Goal: Information Seeking & Learning: Learn about a topic

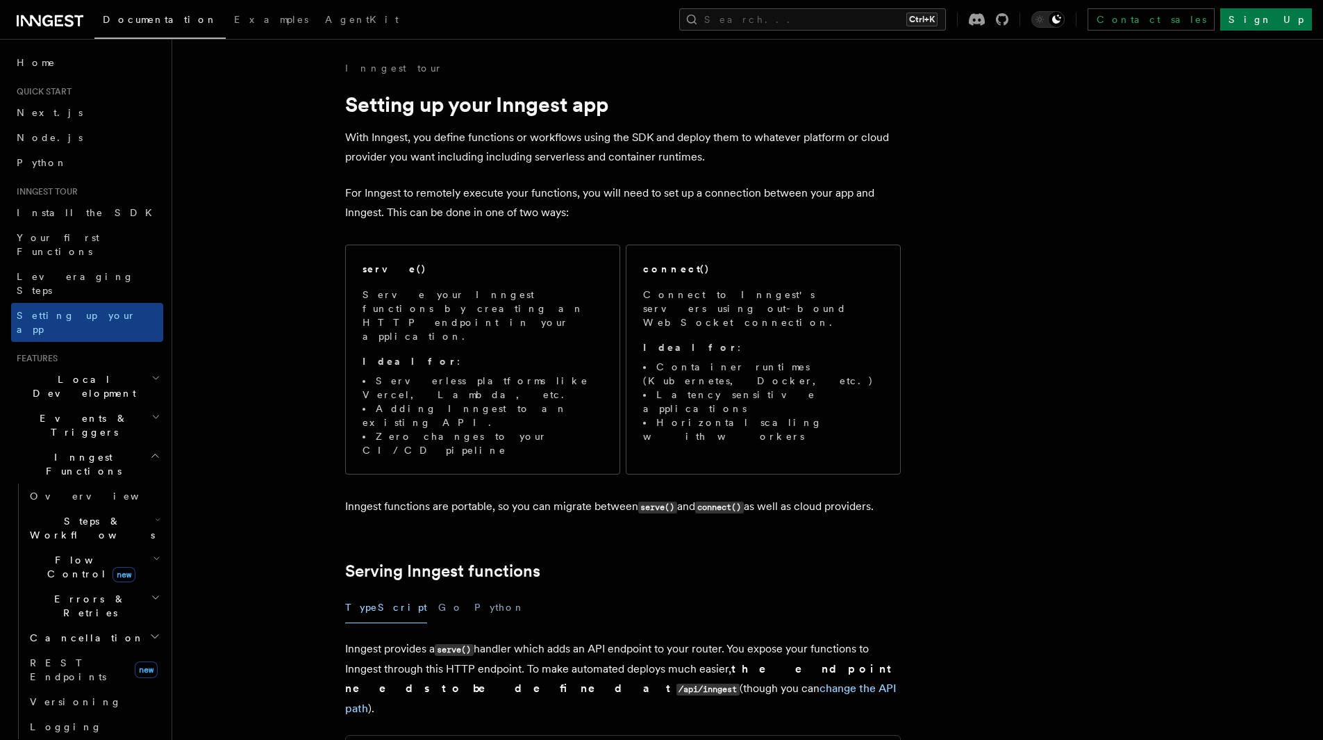
scroll to position [347, 0]
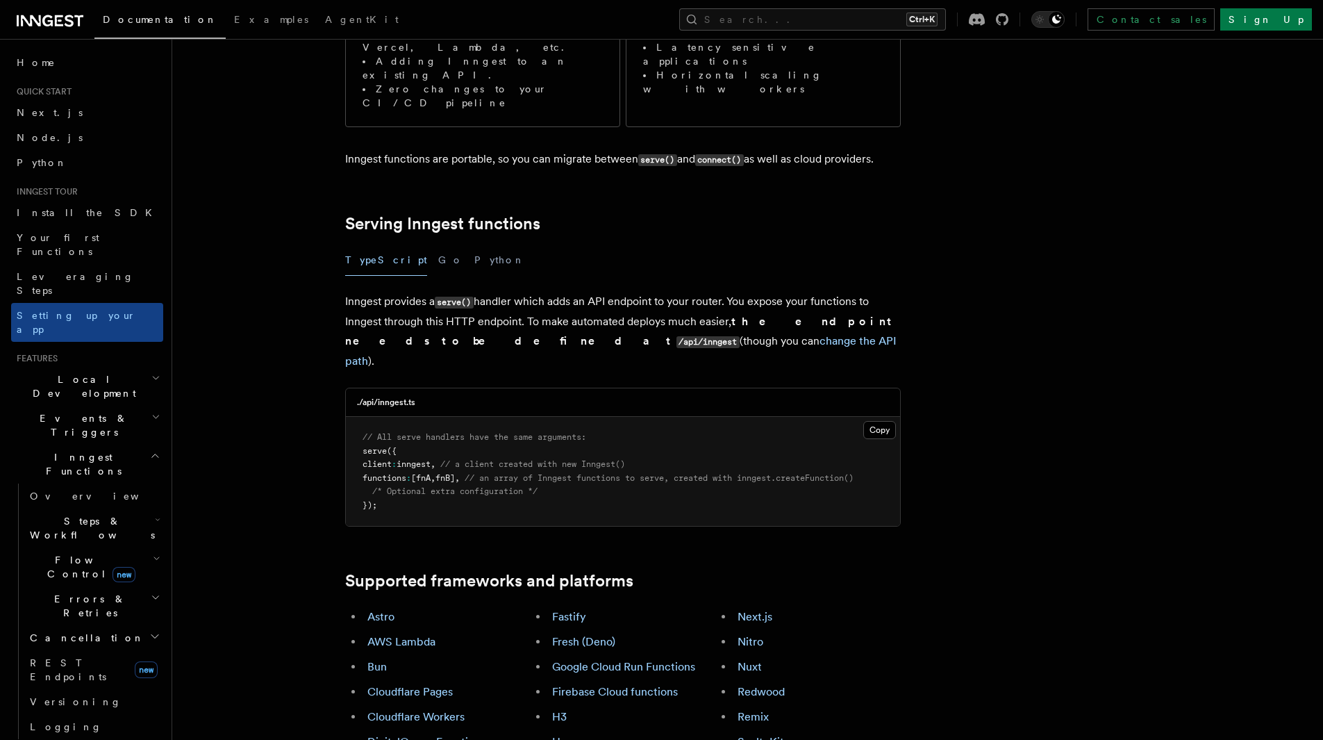
drag, startPoint x: 322, startPoint y: 467, endPoint x: 325, endPoint y: 444, distance: 23.2
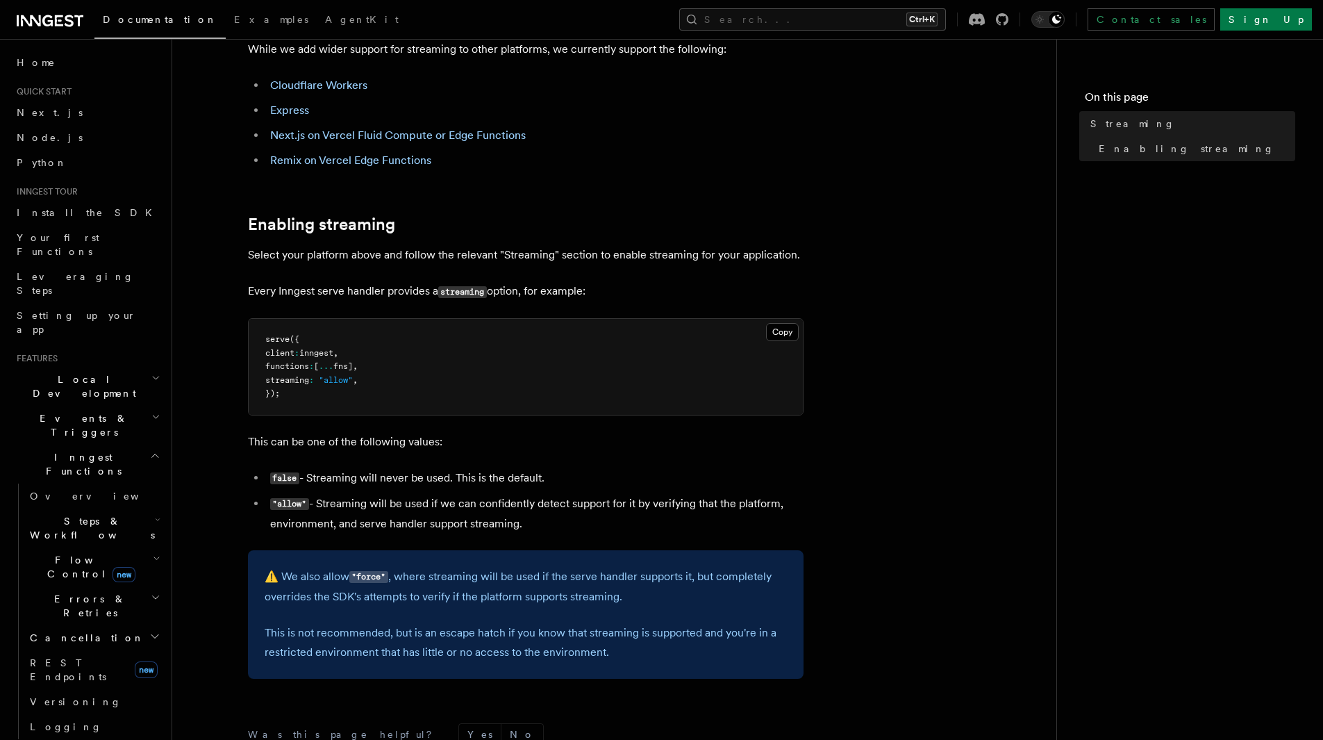
scroll to position [358, 0]
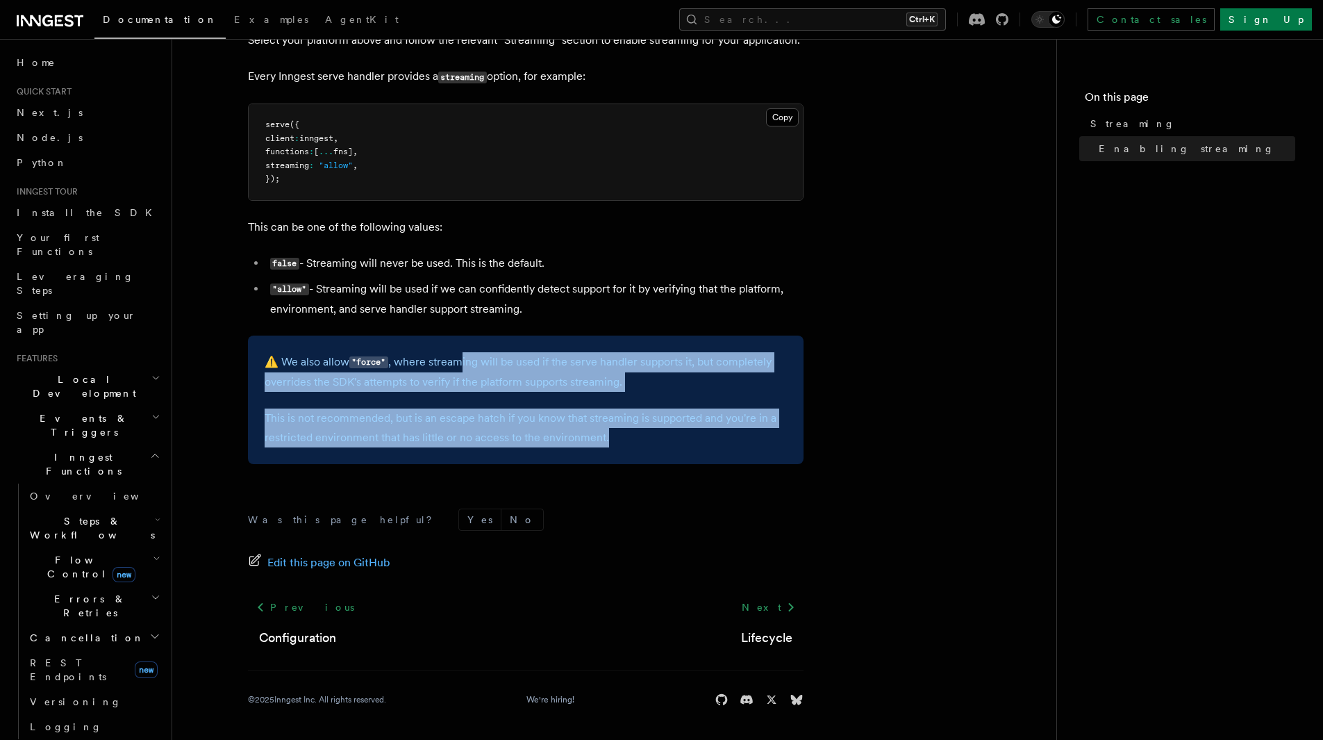
drag, startPoint x: 463, startPoint y: 358, endPoint x: 636, endPoint y: 434, distance: 189.0
click at [636, 434] on div "⚠️ We also allow "force" , where streaming will be used if the serve handler su…" at bounding box center [526, 399] width 556 height 128
click at [636, 434] on p "This is not recommended, but is an escape hatch if you know that streaming is s…" at bounding box center [526, 427] width 522 height 39
drag, startPoint x: 600, startPoint y: 423, endPoint x: 258, endPoint y: 330, distance: 354.8
click at [258, 330] on article "References TypeScript SDK Serve Streaming In select environments, the SDK allow…" at bounding box center [614, 221] width 840 height 1037
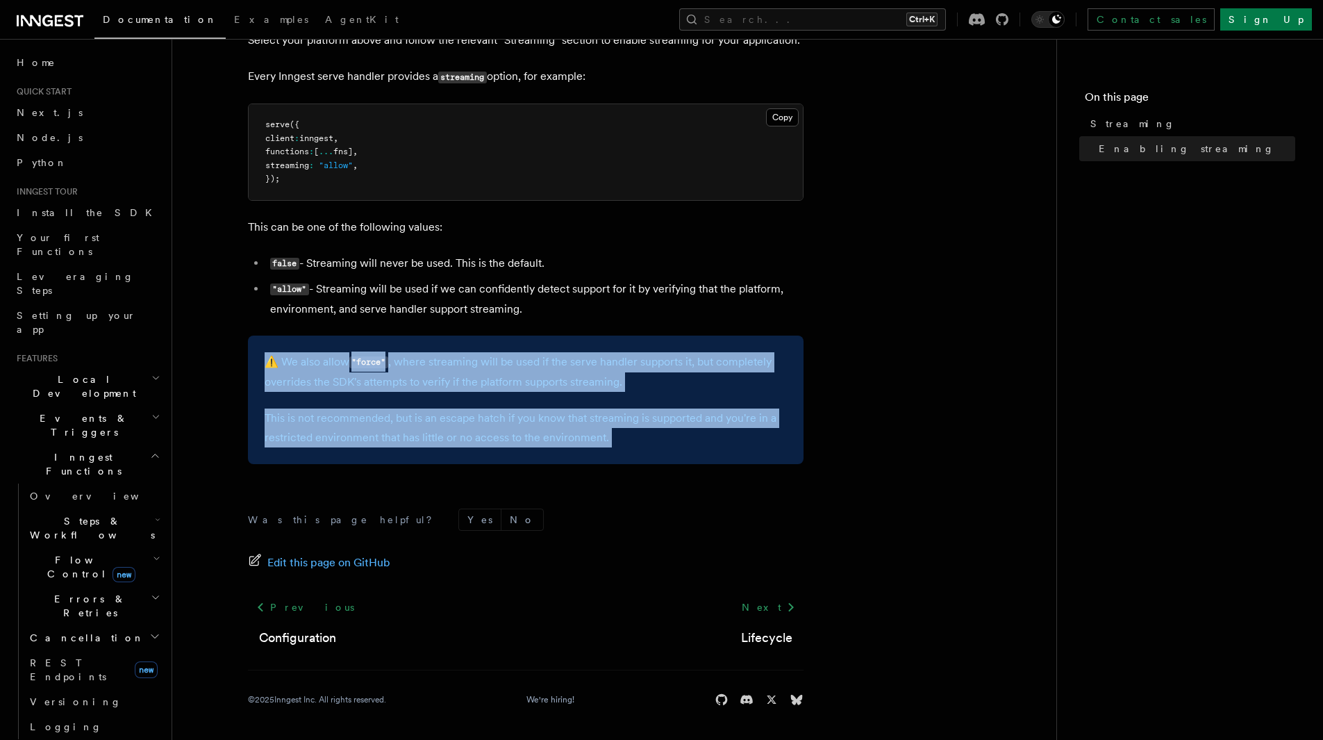
click at [258, 330] on article "References TypeScript SDK Serve Streaming In select environments, the SDK allow…" at bounding box center [614, 221] width 840 height 1037
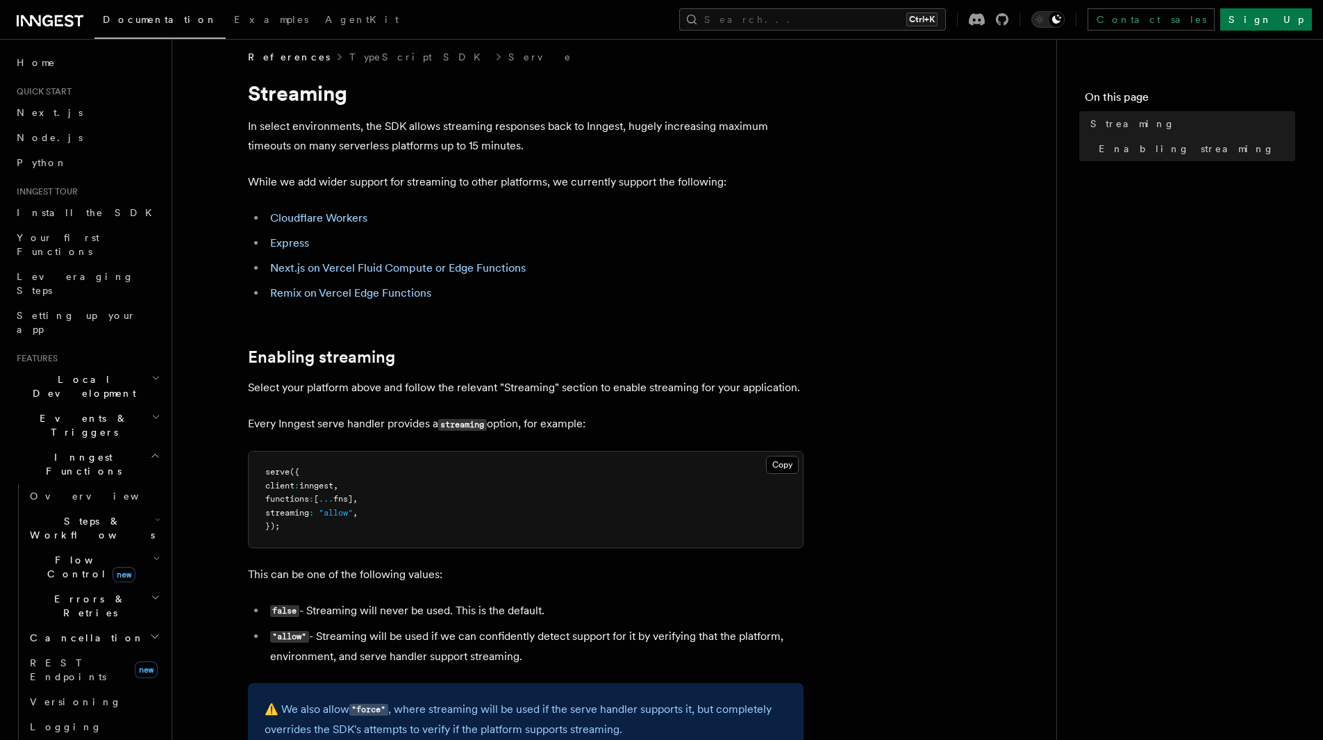
scroll to position [0, 0]
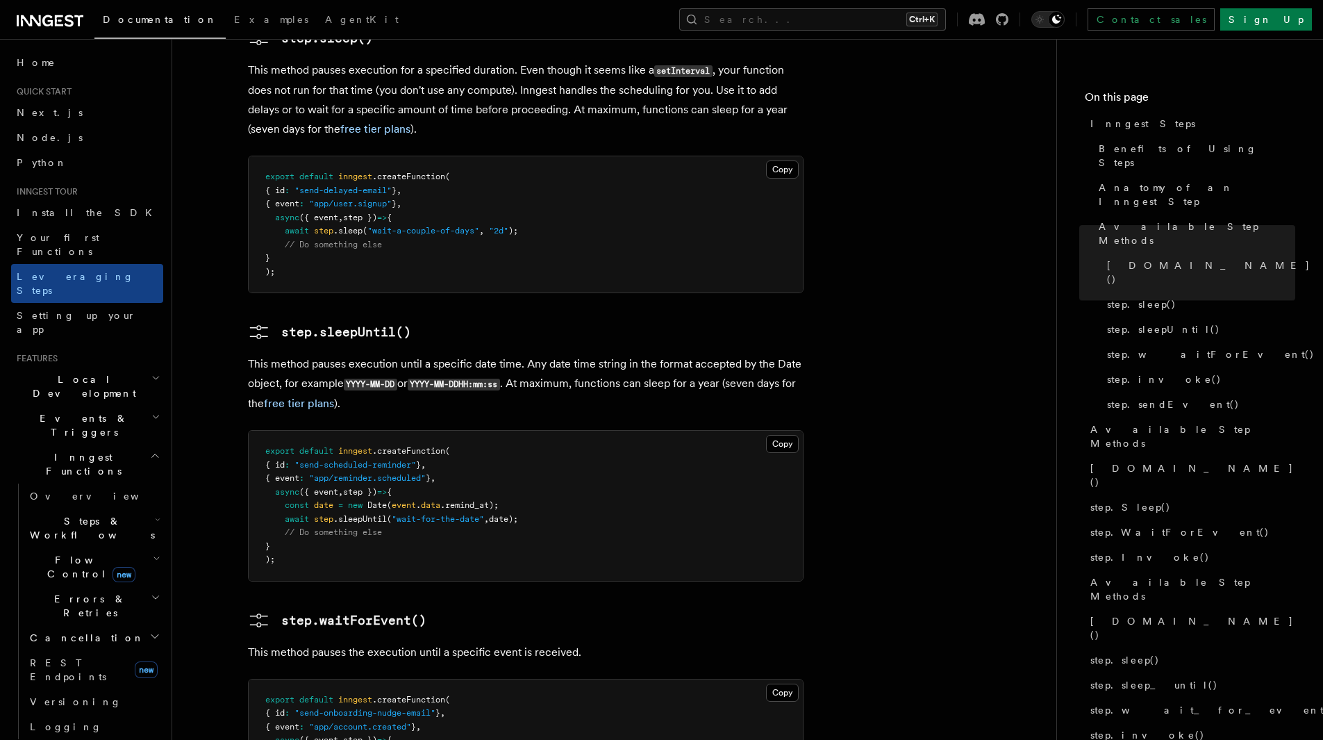
scroll to position [1667, 0]
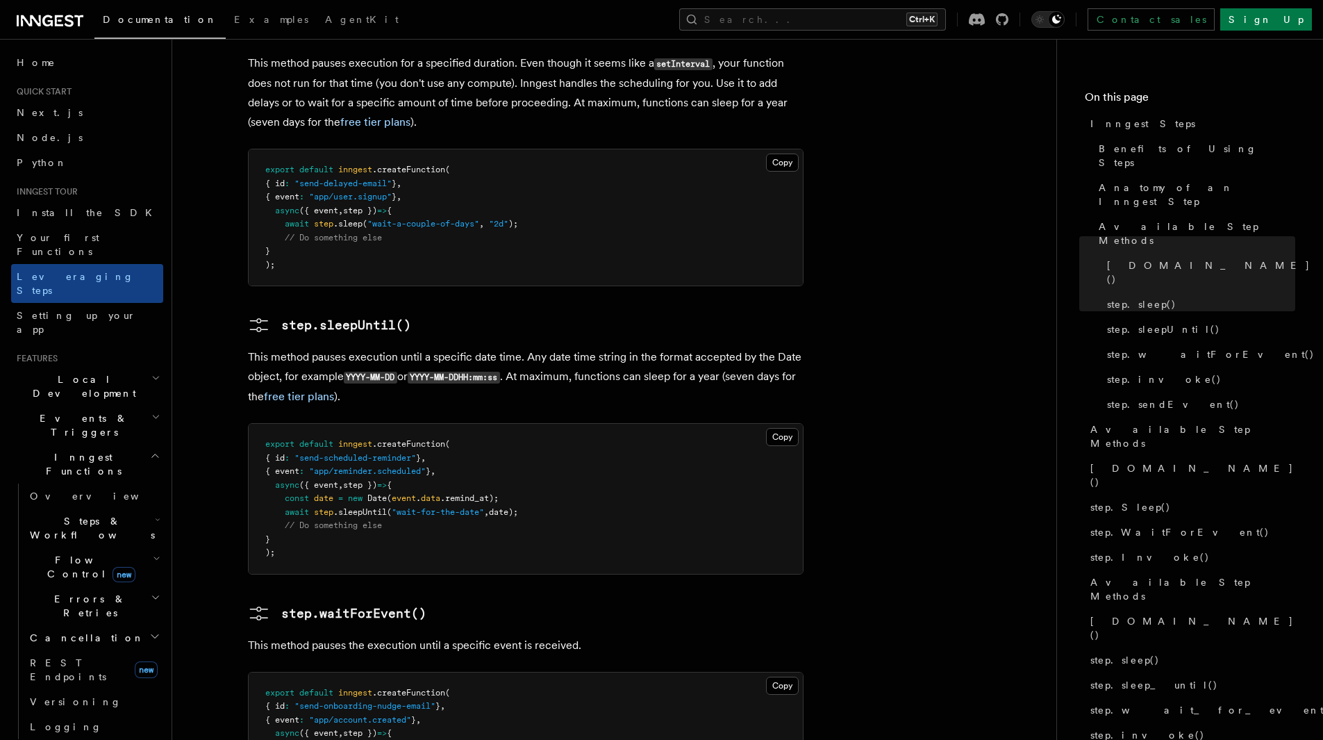
drag, startPoint x: 284, startPoint y: 411, endPoint x: 574, endPoint y: 418, distance: 290.4
click at [574, 424] on pre "export default inngest .createFunction ( { id : "send-scheduled-reminder" } , {…" at bounding box center [526, 499] width 554 height 150
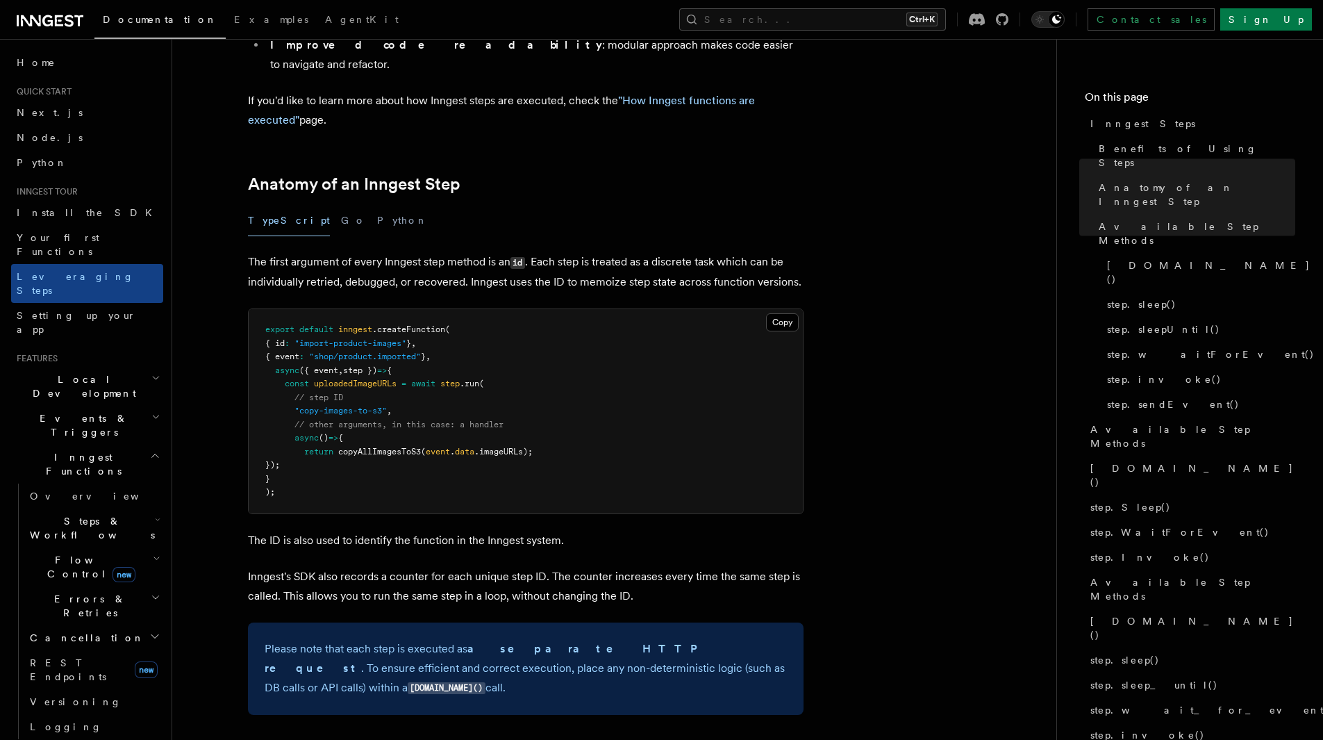
scroll to position [347, 0]
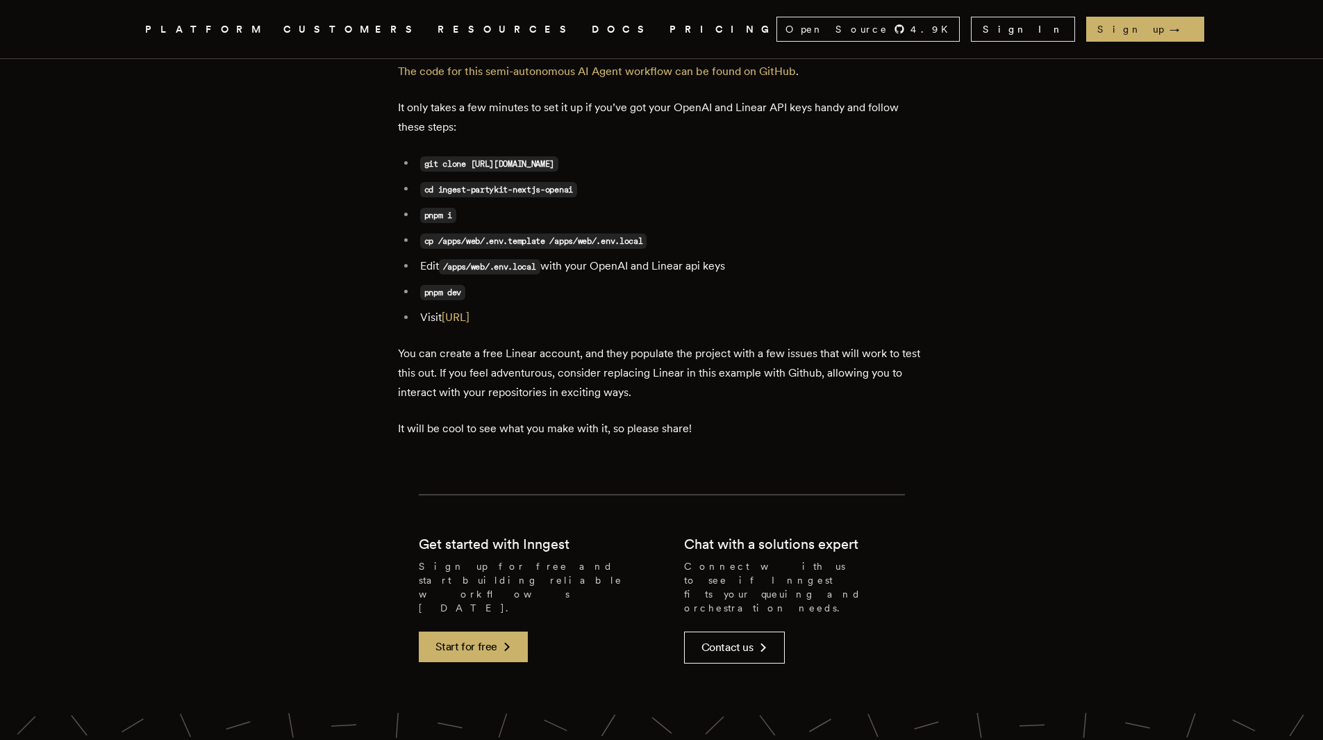
scroll to position [7292, 0]
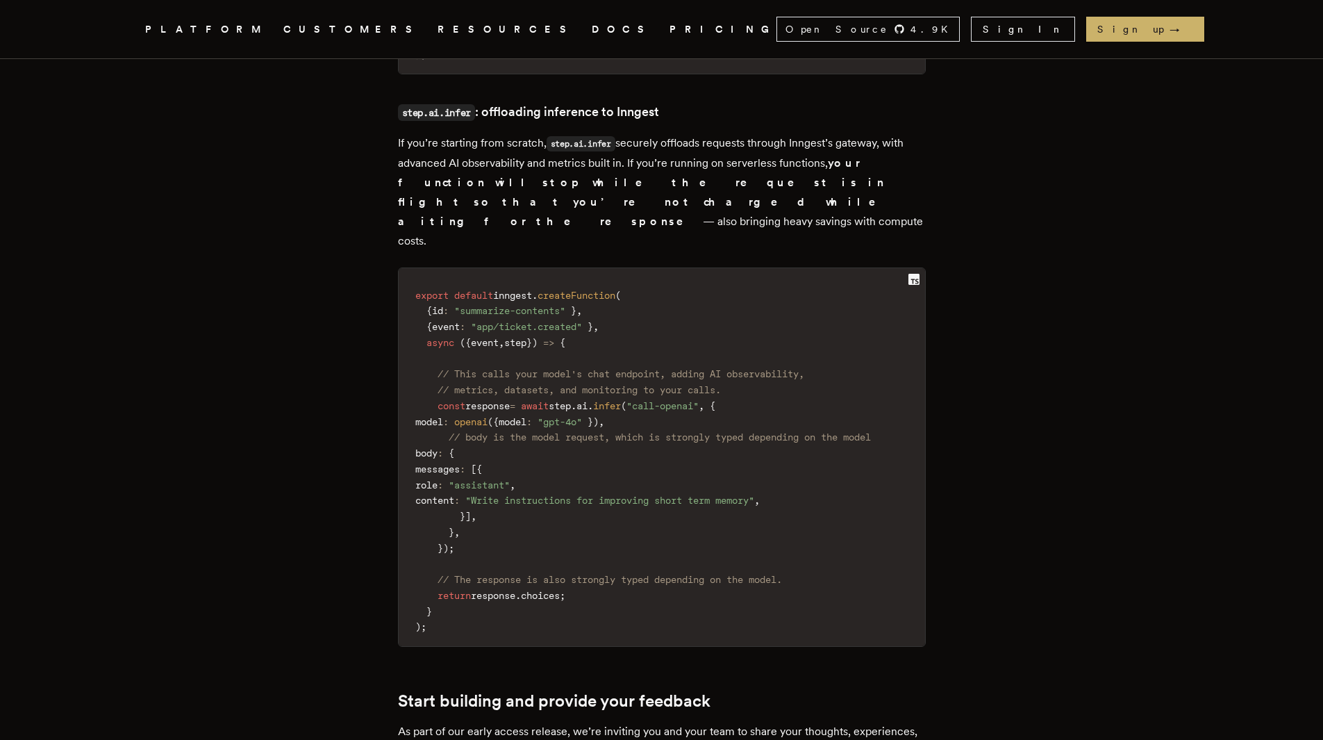
scroll to position [2361, 0]
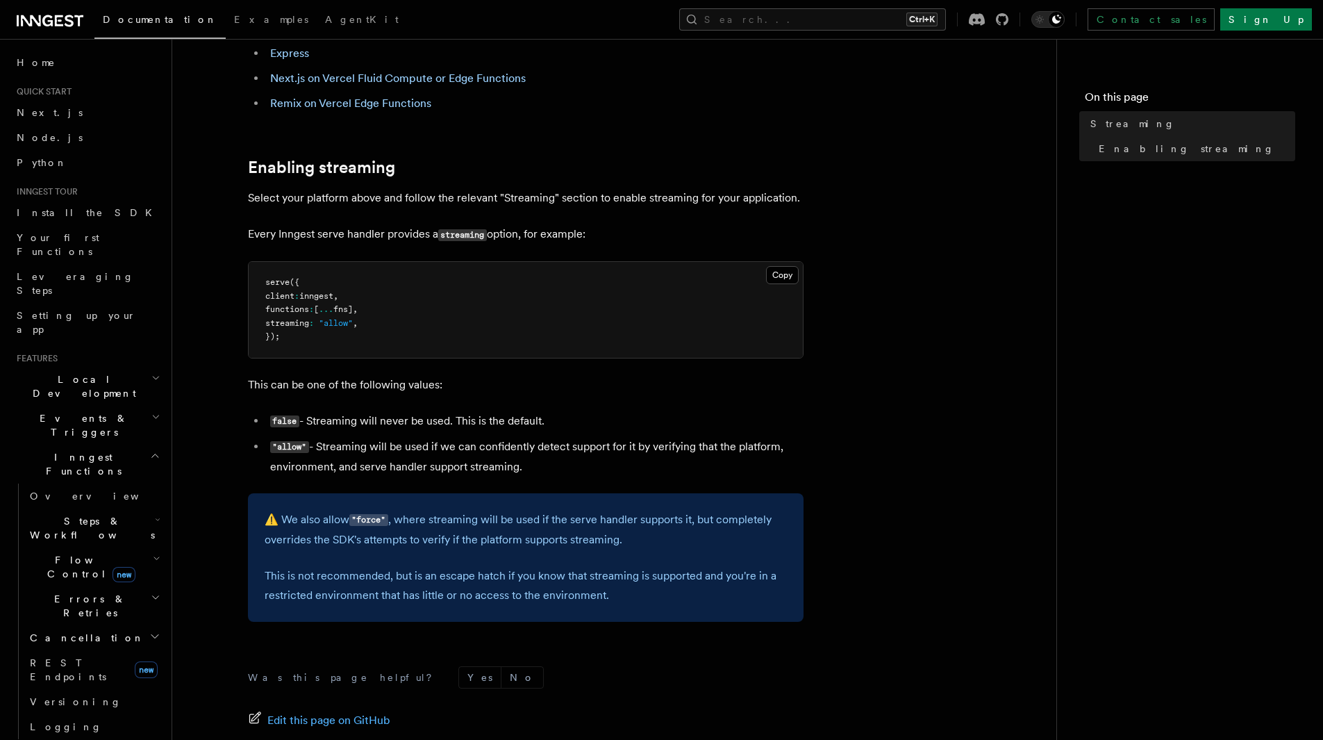
scroll to position [358, 0]
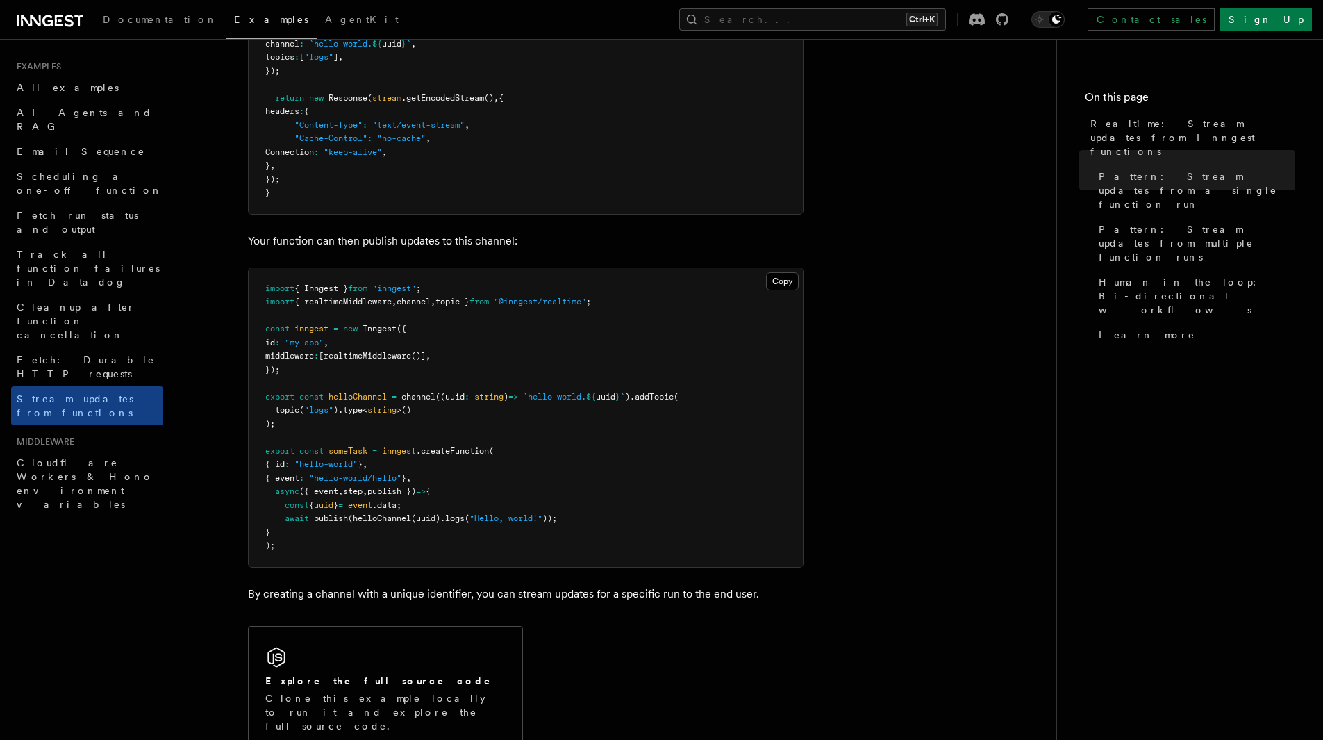
scroll to position [556, 0]
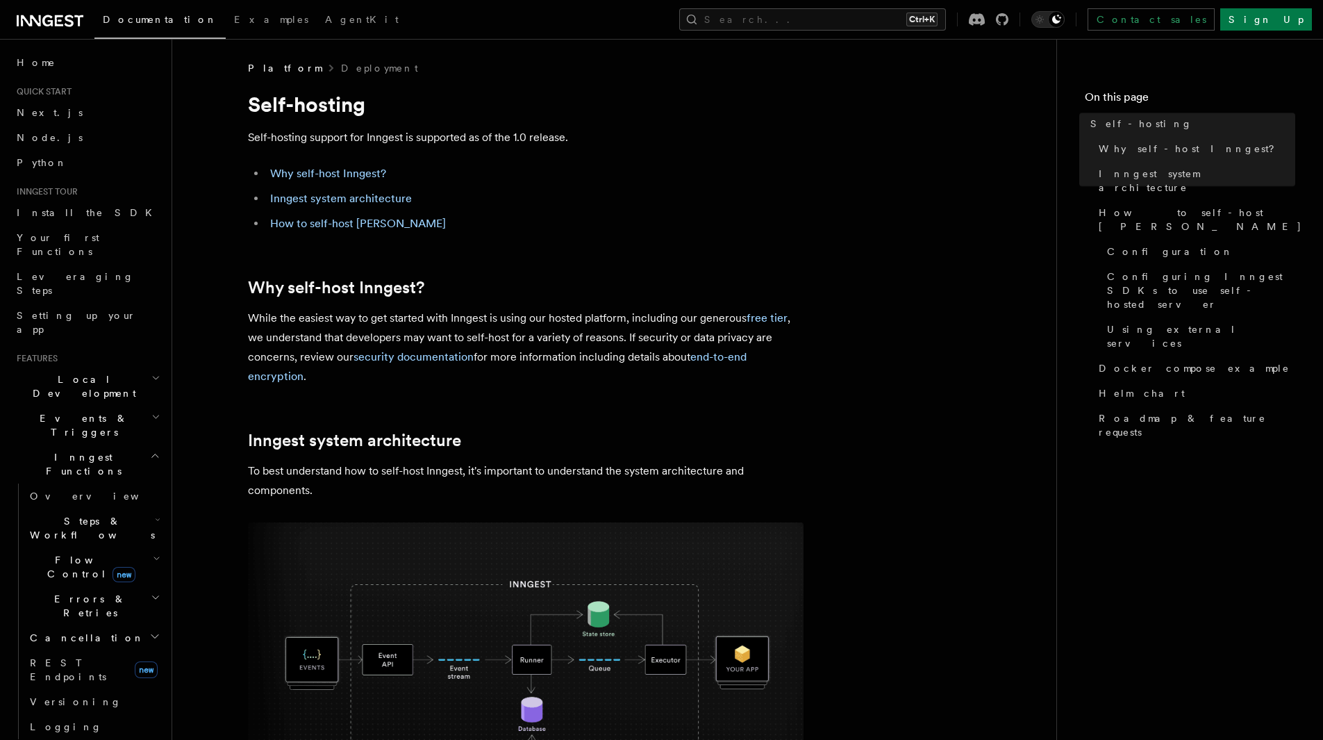
scroll to position [572, 0]
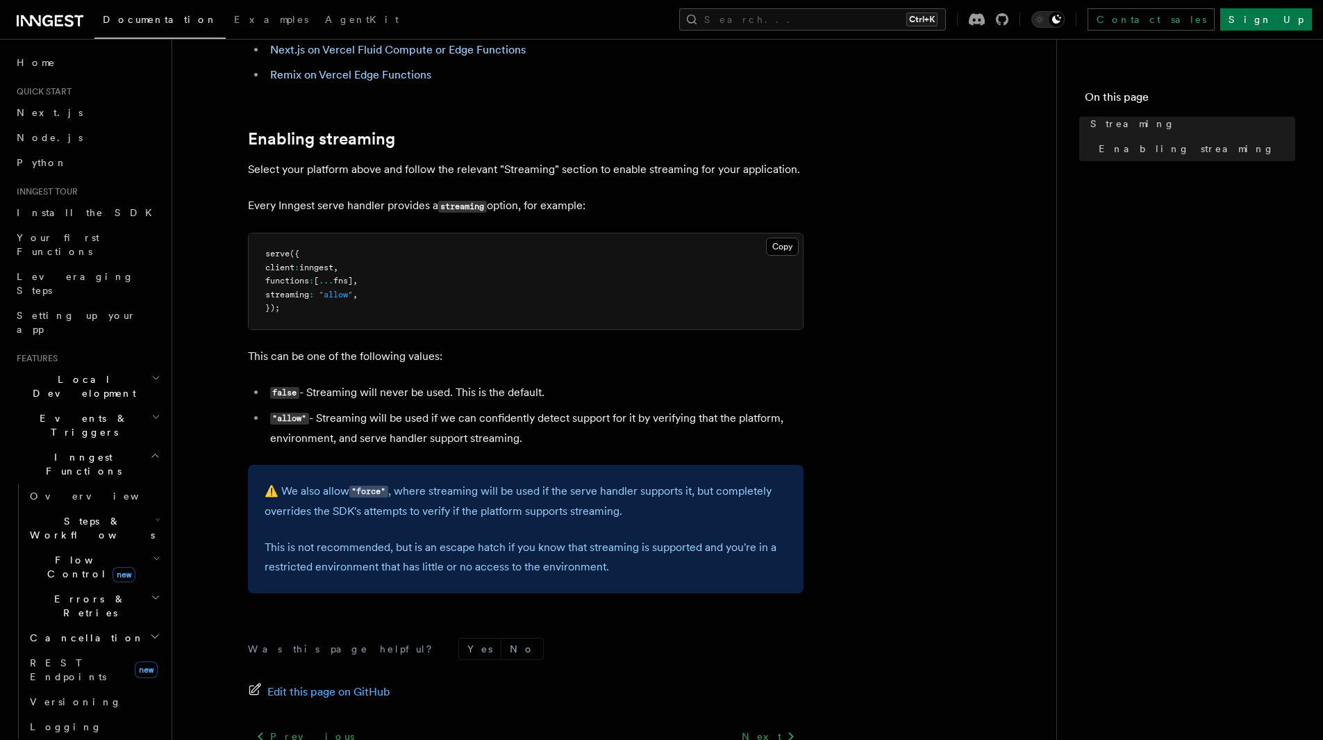
scroll to position [358, 0]
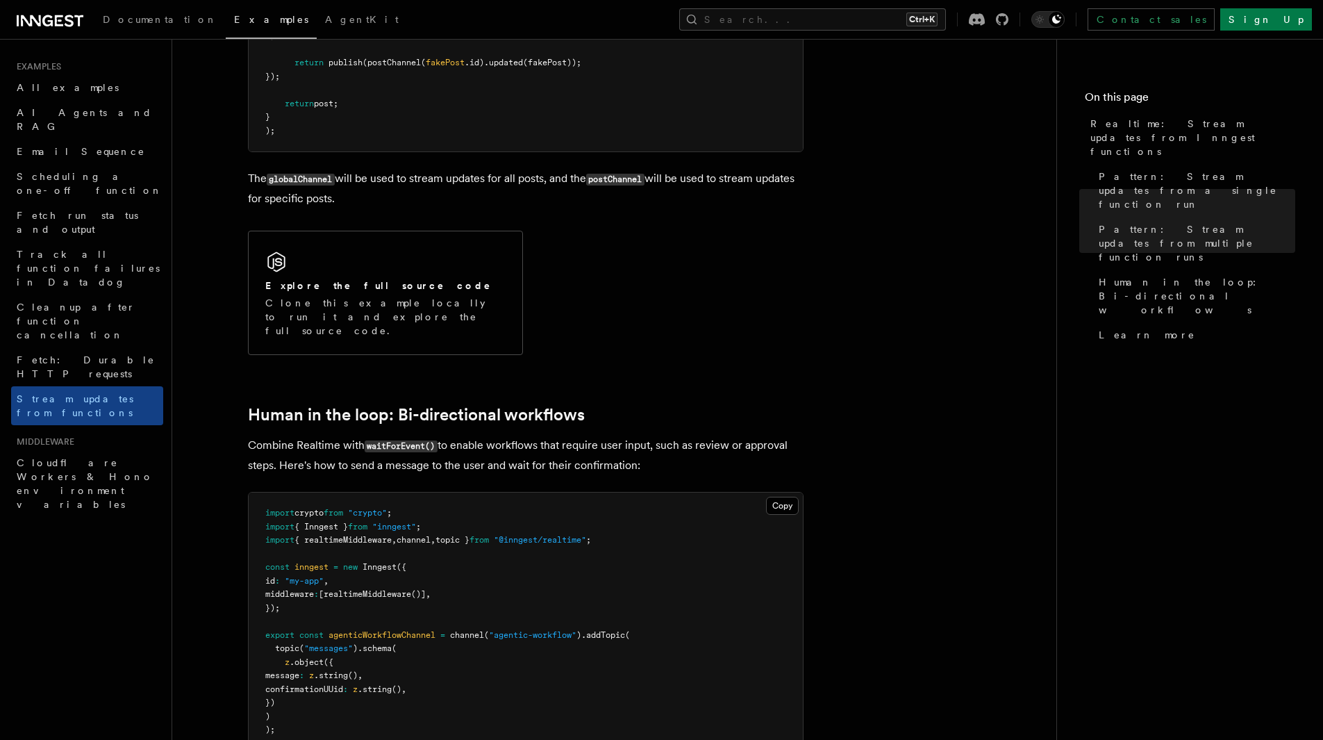
scroll to position [2708, 0]
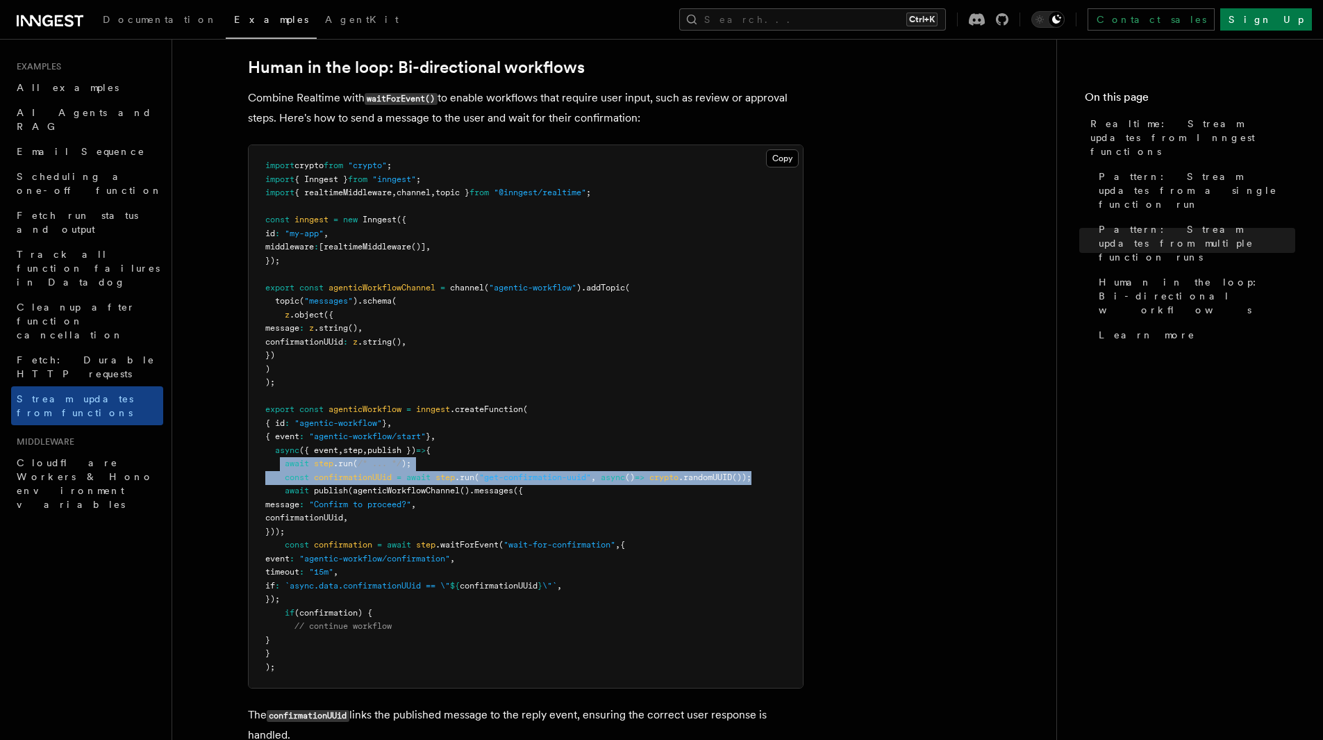
drag, startPoint x: 282, startPoint y: 435, endPoint x: 788, endPoint y: 447, distance: 506.4
click at [788, 447] on pre "import crypto from "crypto" ; import { Inngest } from "inngest" ; import { real…" at bounding box center [526, 416] width 554 height 542
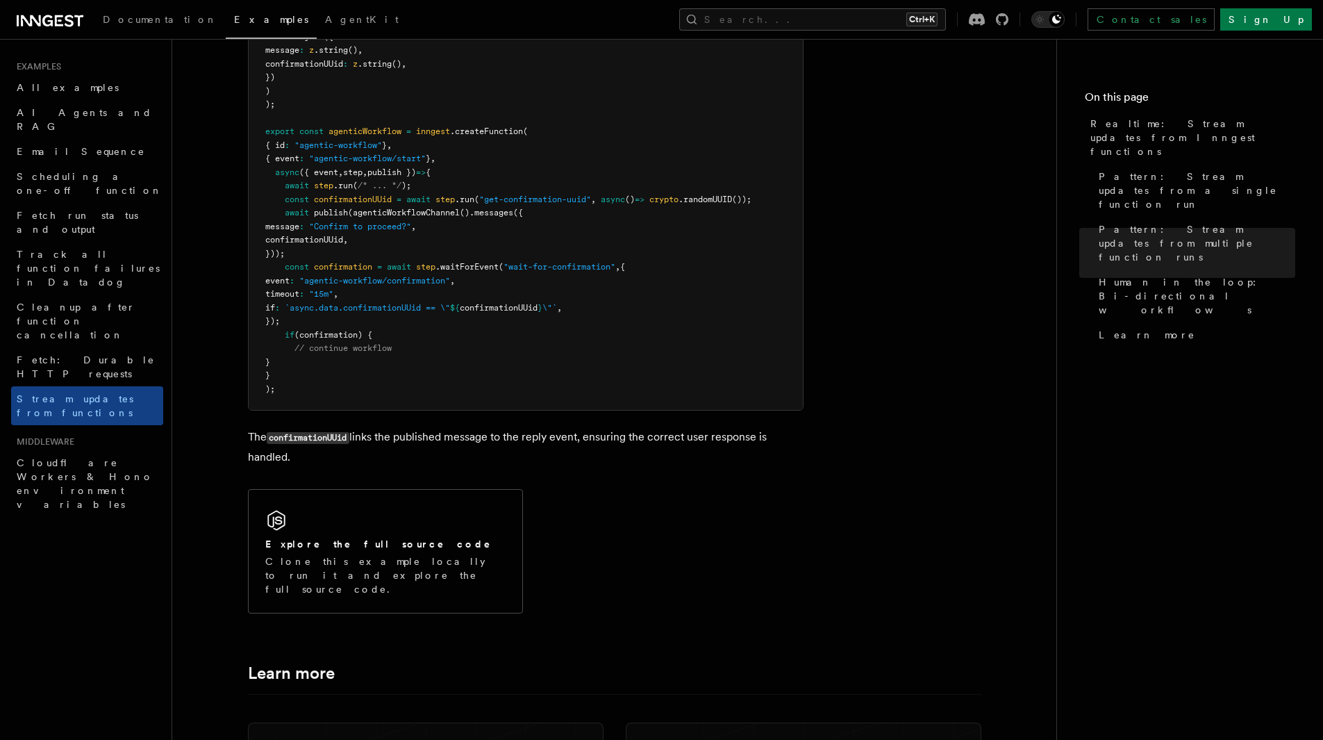
scroll to position [3289, 0]
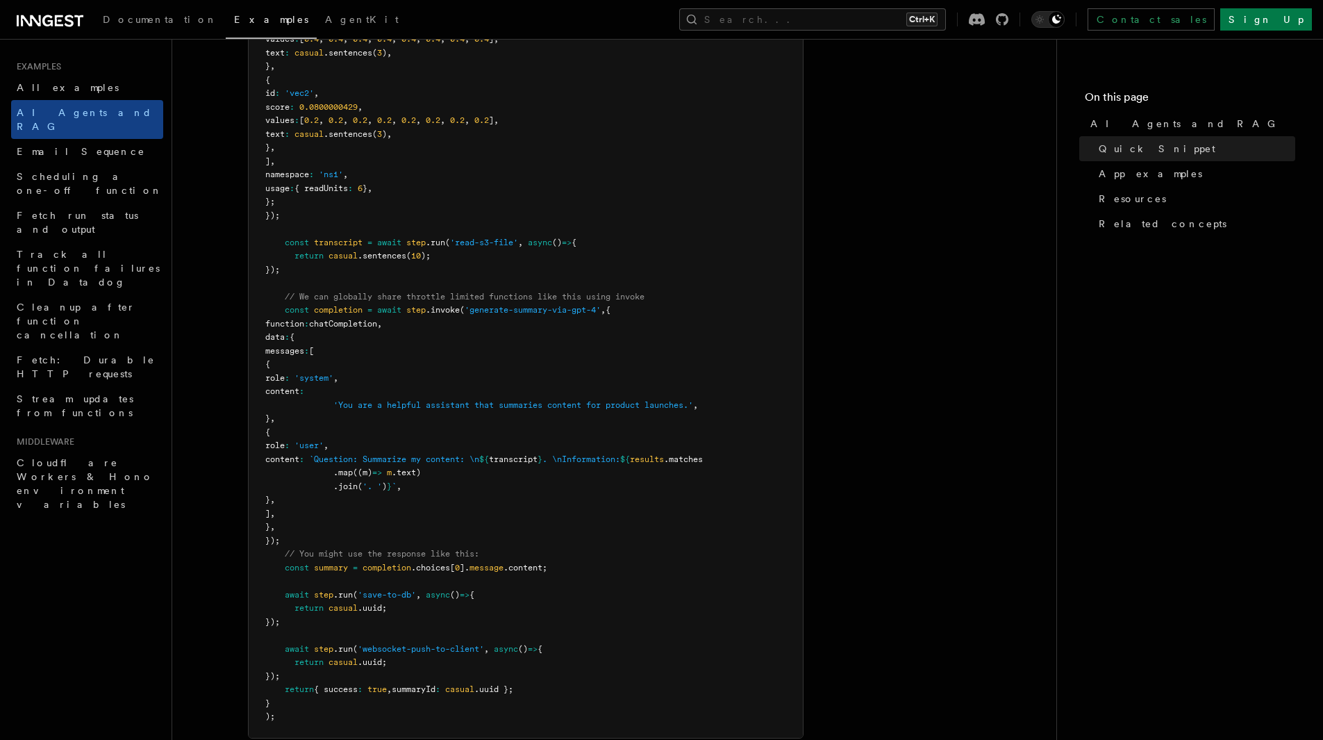
scroll to position [694, 0]
drag, startPoint x: 303, startPoint y: 305, endPoint x: 506, endPoint y: 533, distance: 305.0
click at [506, 533] on pre "export const summarizeContent = inngest .createFunction ( { name : 'Summarize c…" at bounding box center [526, 266] width 554 height 935
click at [411, 288] on span "// We can globally share throttle limited functions like this using invoke" at bounding box center [465, 293] width 360 height 10
drag, startPoint x: 307, startPoint y: 244, endPoint x: 284, endPoint y: 236, distance: 24.4
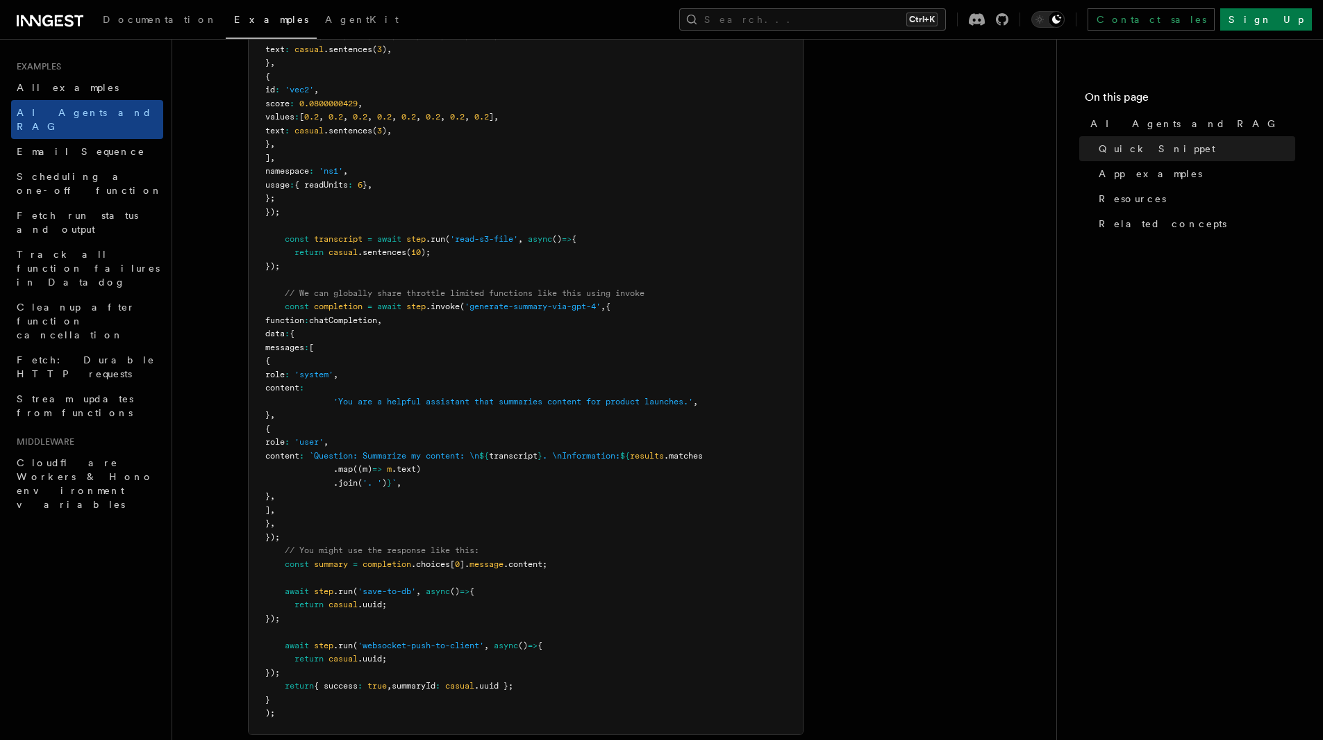
click at [284, 236] on pre "export const summarizeContent = inngest .createFunction ( { name : 'Summarize c…" at bounding box center [526, 266] width 554 height 935
click at [284, 236] on span at bounding box center [274, 239] width 19 height 10
drag, startPoint x: 563, startPoint y: 563, endPoint x: 285, endPoint y: 548, distance: 278.2
click at [285, 548] on pre "export const summarizeContent = inngest .createFunction ( { name : 'Summarize c…" at bounding box center [526, 266] width 554 height 935
click at [285, 548] on span "// You might use the response like this:" at bounding box center [382, 550] width 194 height 10
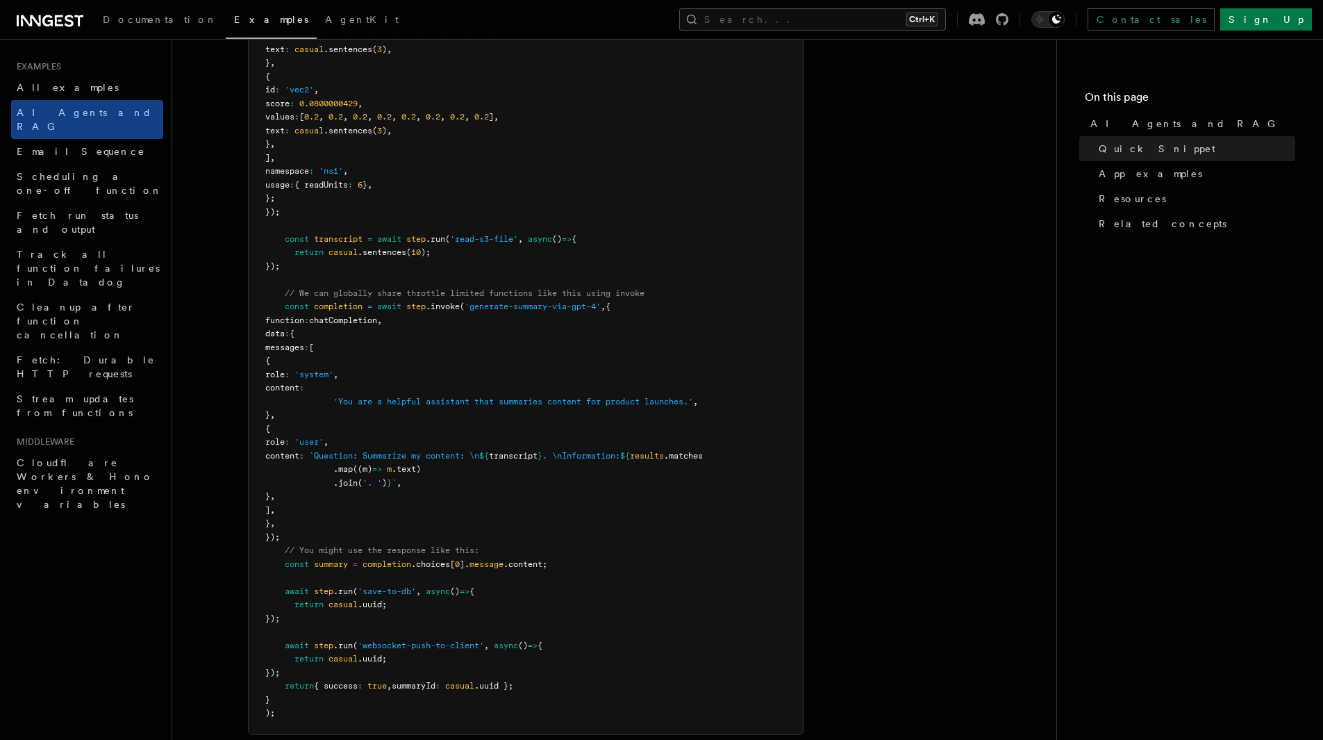
drag, startPoint x: 357, startPoint y: 317, endPoint x: 471, endPoint y: 537, distance: 247.9
click at [471, 537] on pre "export const summarizeContent = inngest .createFunction ( { name : 'Summarize c…" at bounding box center [526, 266] width 554 height 935
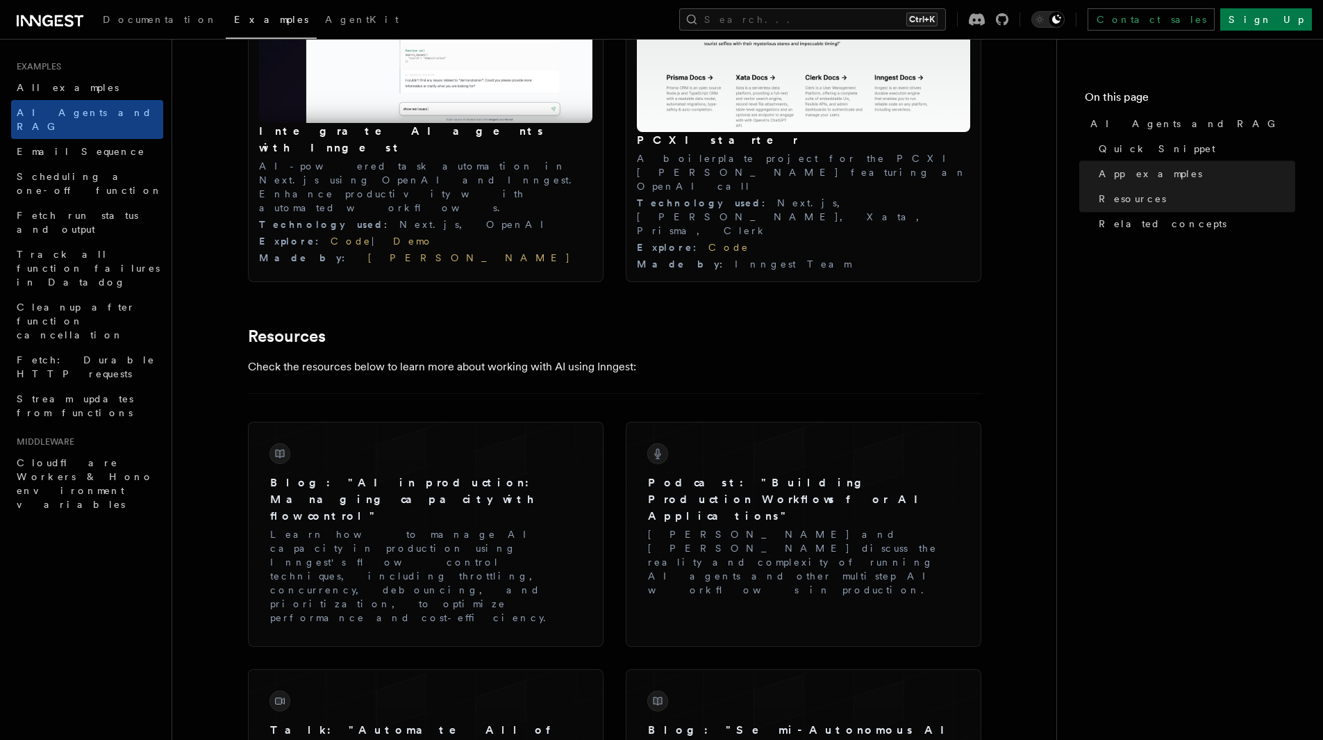
scroll to position [2222, 0]
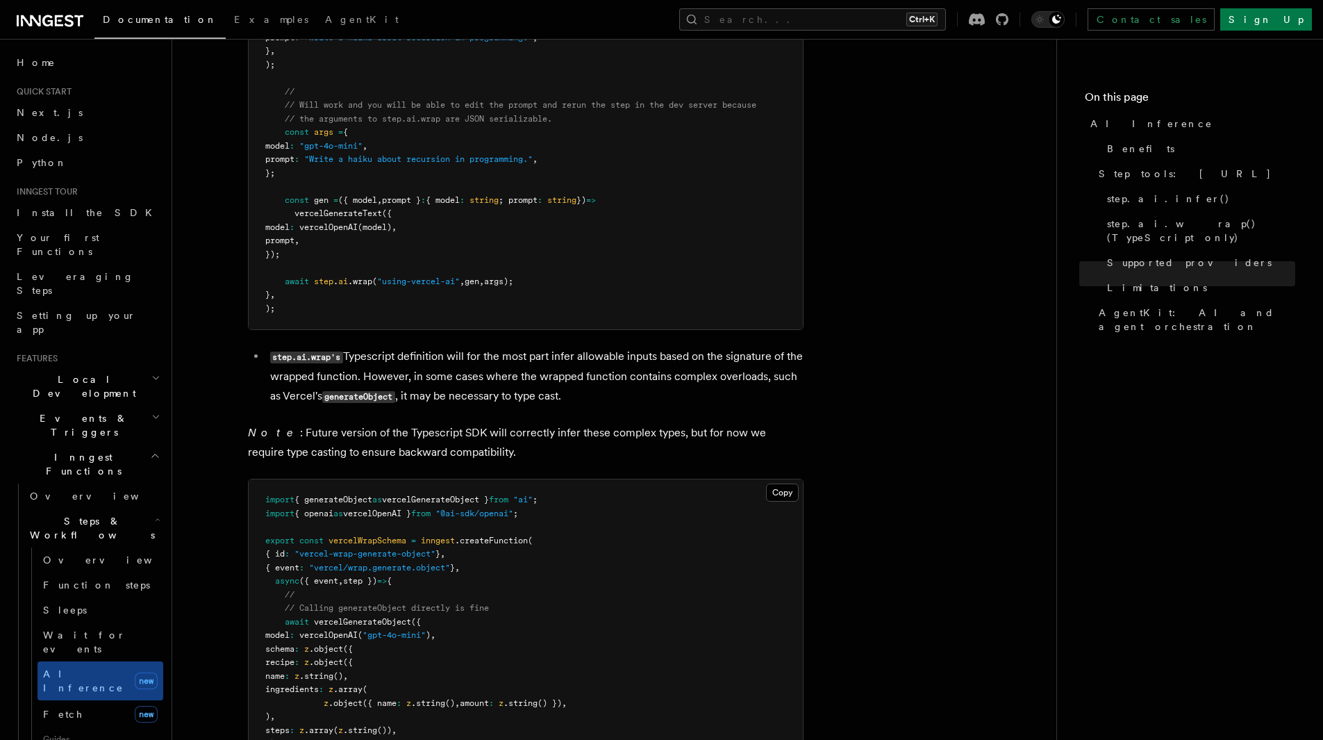
scroll to position [3056, 0]
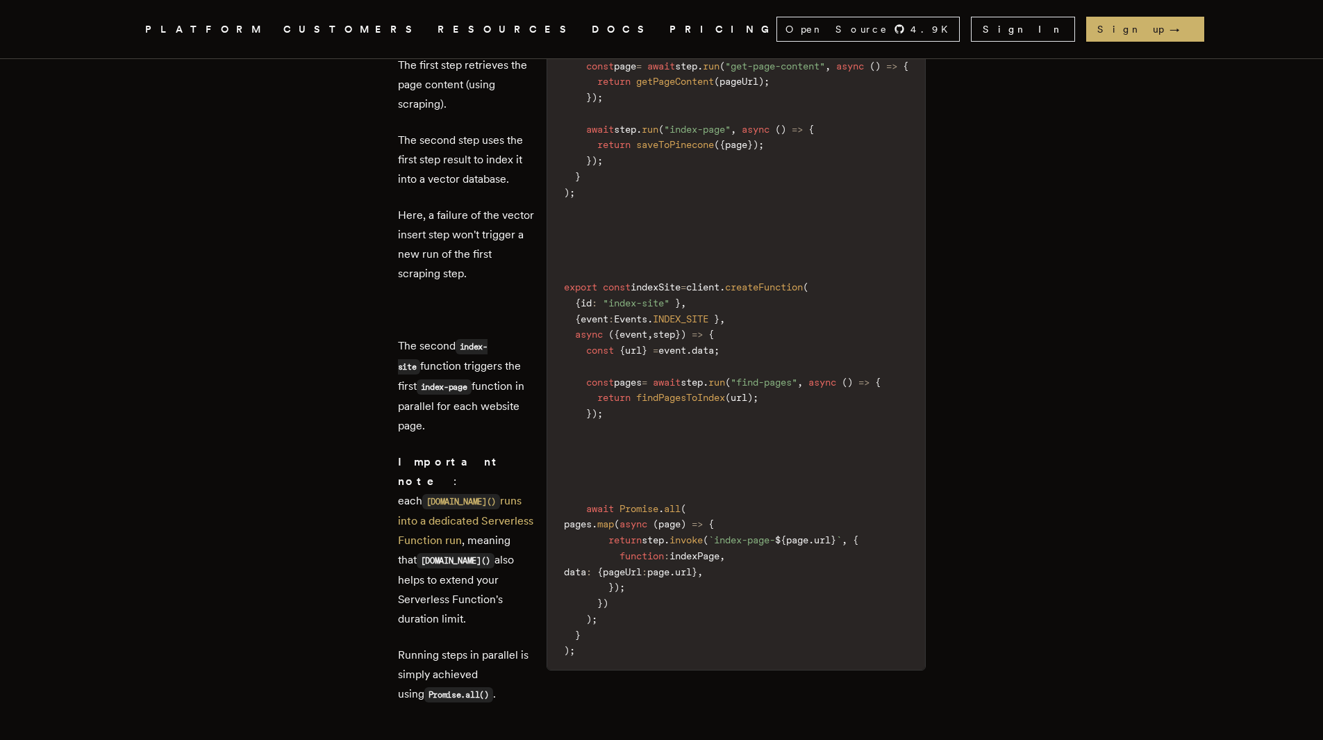
scroll to position [1528, 0]
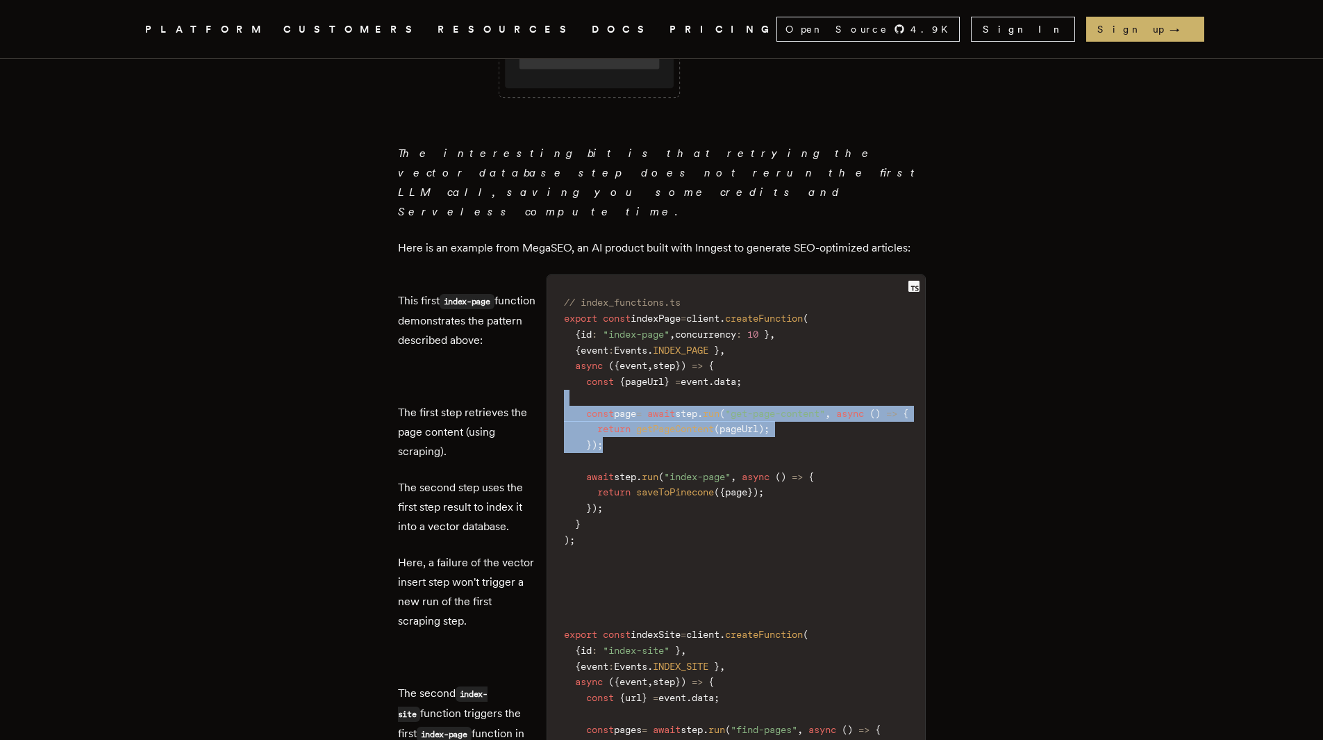
drag, startPoint x: 610, startPoint y: 352, endPoint x: 552, endPoint y: 317, distance: 67.7
click at [552, 317] on code "// index_functions.ts export const indexPage = client . createFunction ( { id :…" at bounding box center [736, 649] width 378 height 733
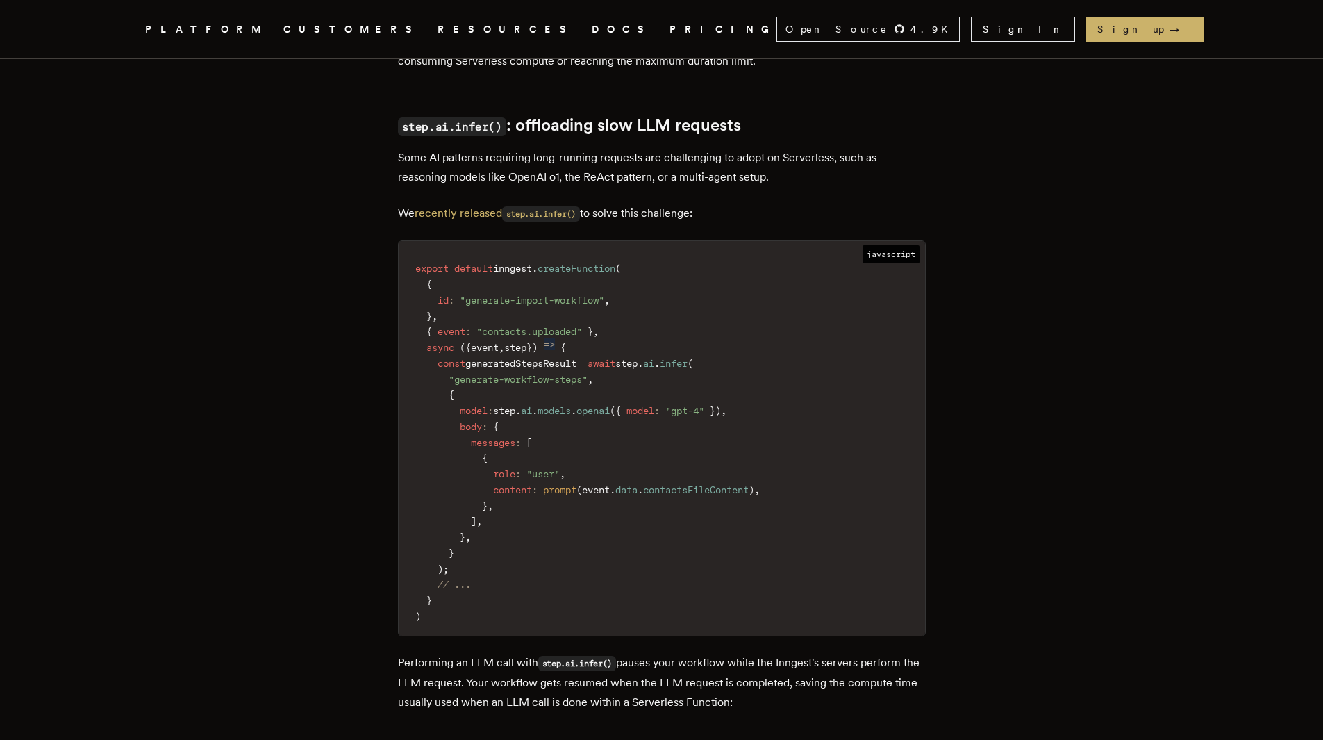
scroll to position [3056, 0]
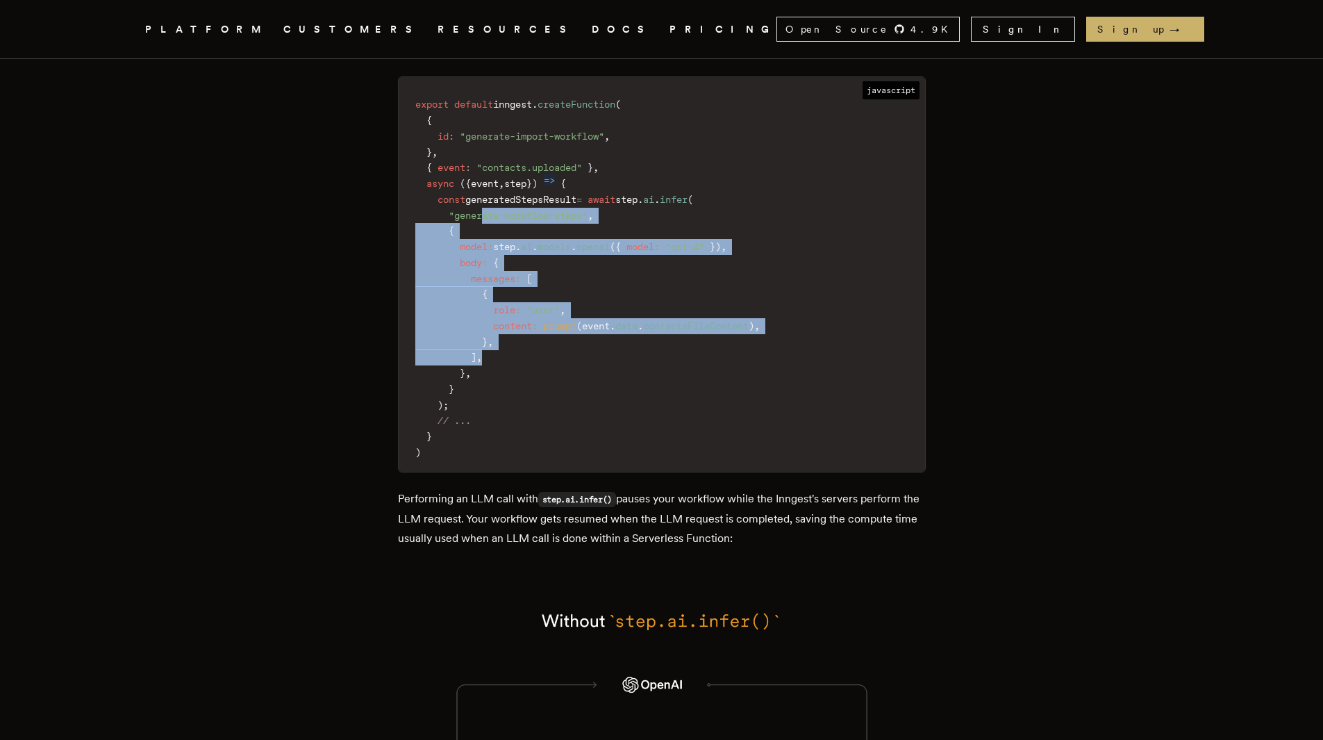
drag, startPoint x: 493, startPoint y: 344, endPoint x: 602, endPoint y: 491, distance: 183.2
click at [602, 471] on code "export default inngest . createFunction ( { id : "generate-import-workflow" , }…" at bounding box center [662, 277] width 526 height 385
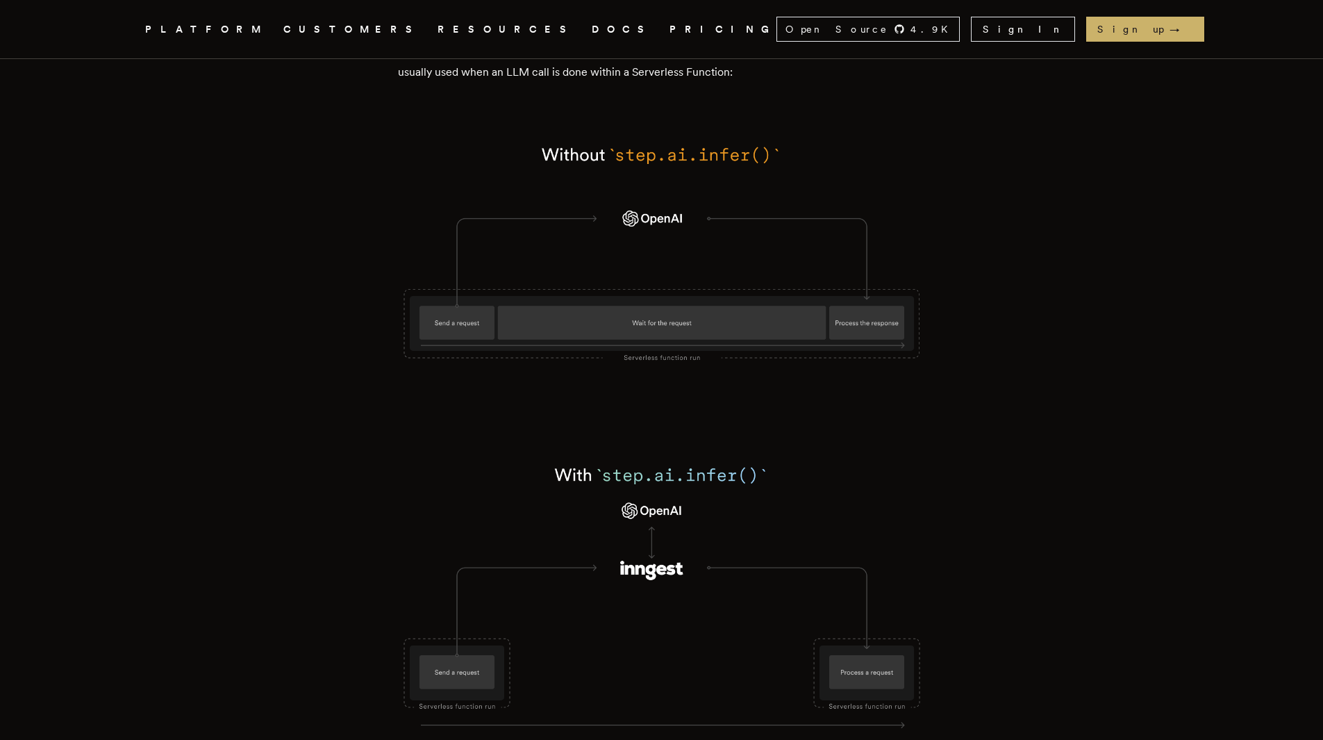
scroll to position [3264, 0]
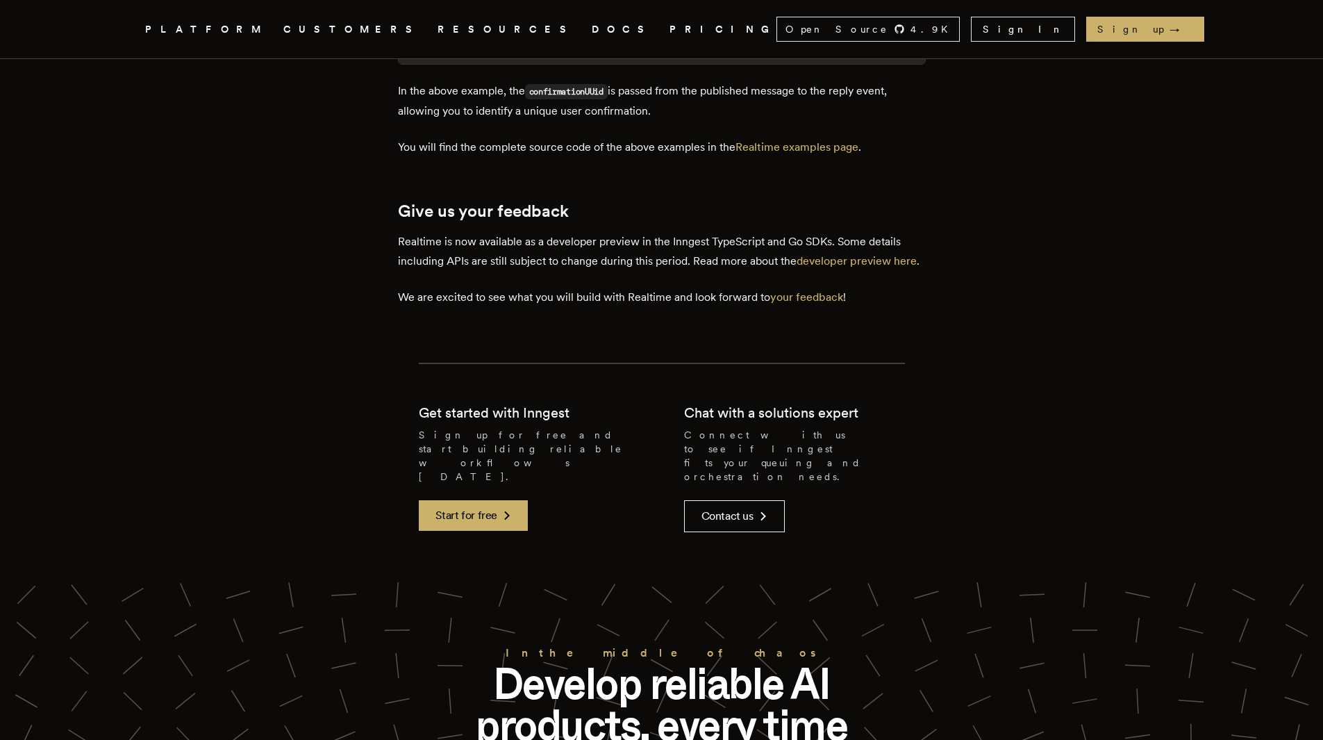
scroll to position [4514, 0]
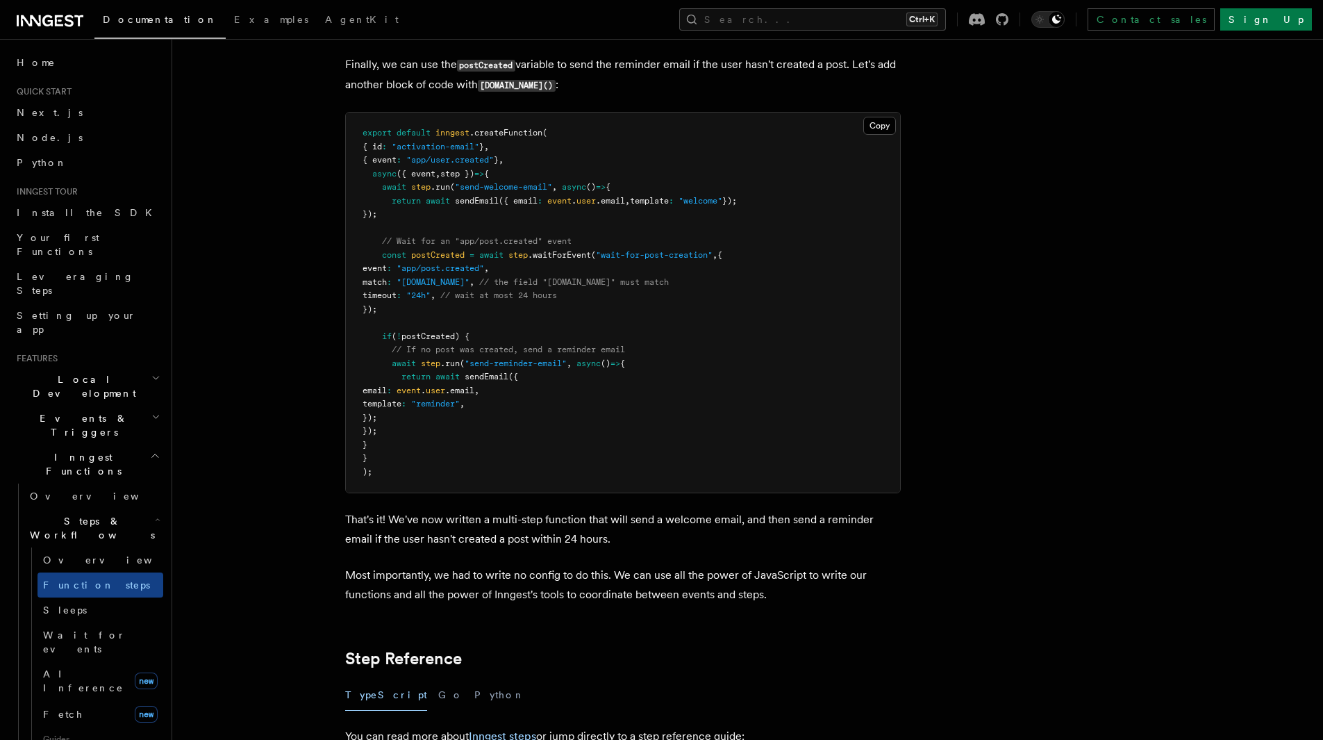
scroll to position [2153, 0]
